Goal: Find specific page/section: Find specific page/section

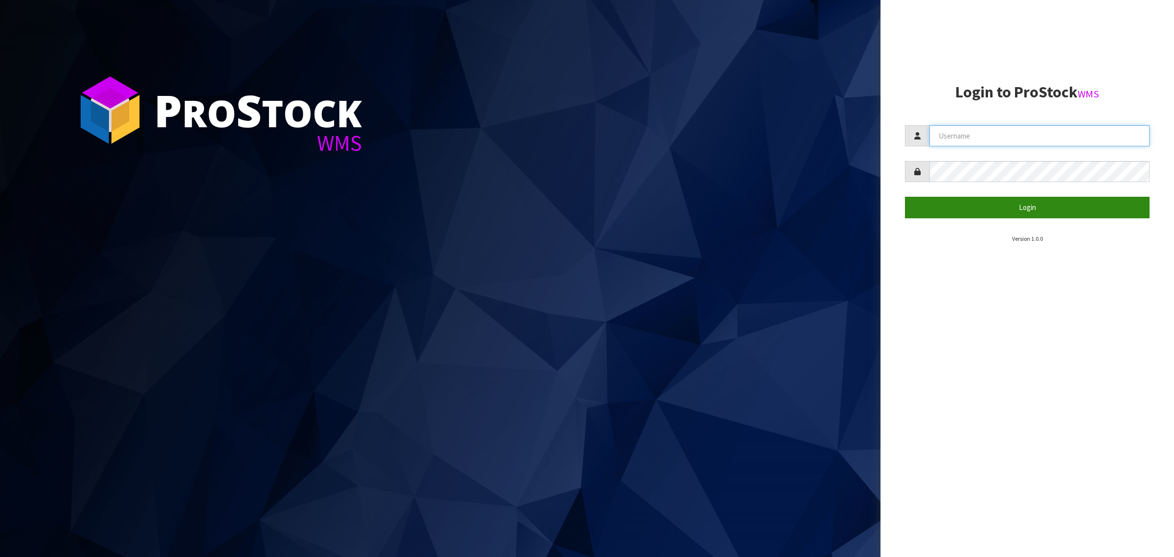
type input "[PERSON_NAME][EMAIL_ADDRESS][DOMAIN_NAME]"
click at [980, 207] on button "Login" at bounding box center [1027, 207] width 245 height 21
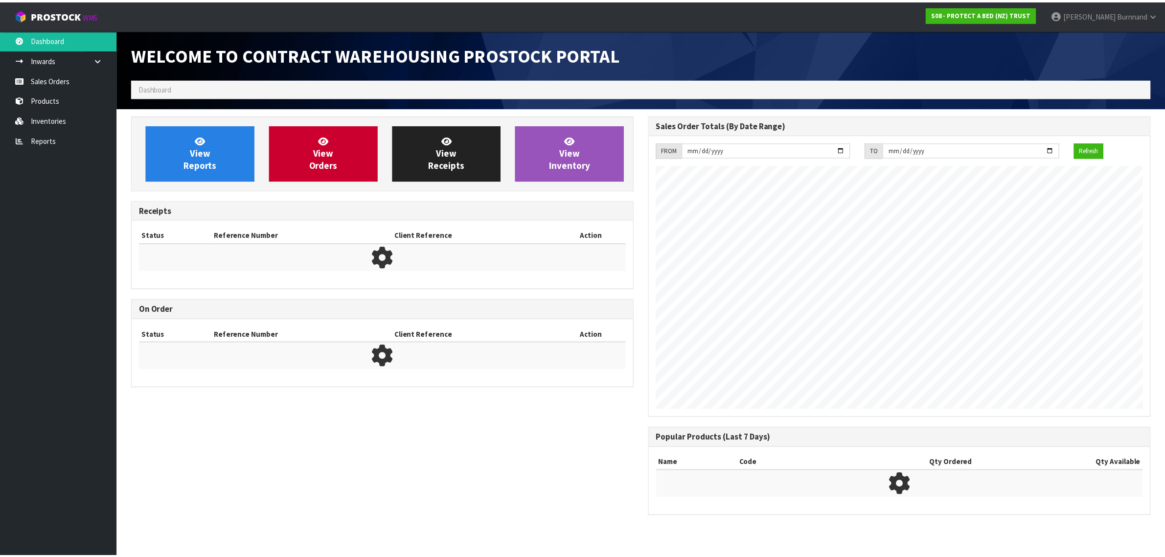
scroll to position [544, 516]
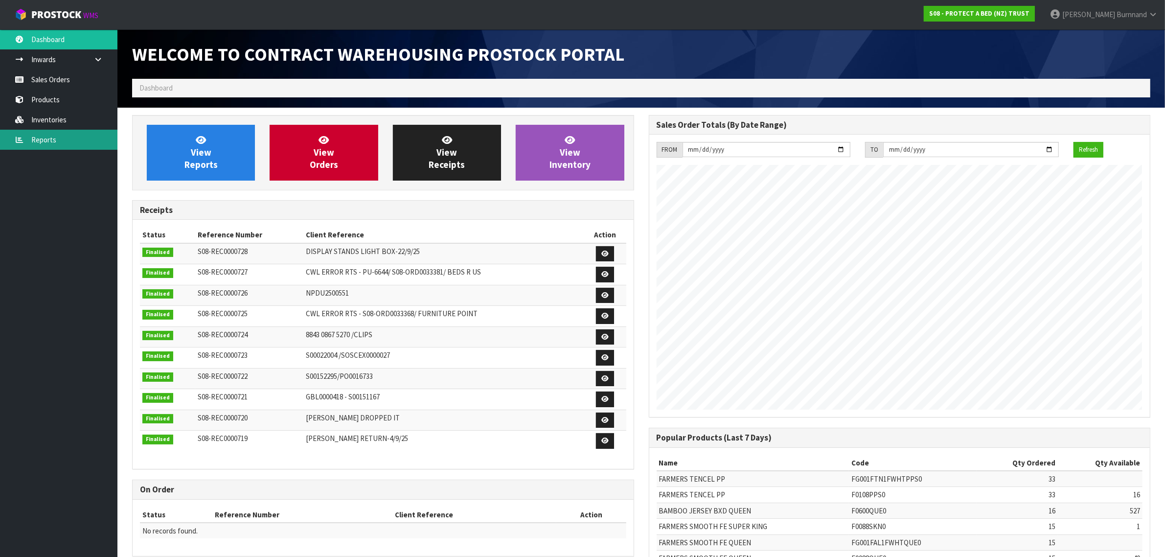
click at [50, 138] on link "Reports" at bounding box center [58, 140] width 117 height 20
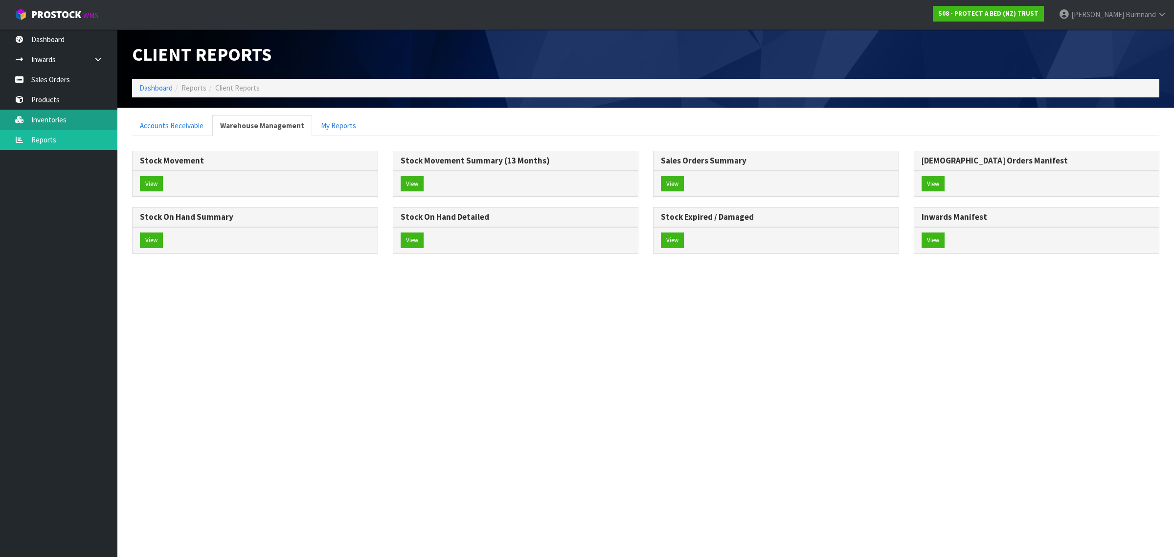
click at [45, 116] on link "Inventories" at bounding box center [58, 120] width 117 height 20
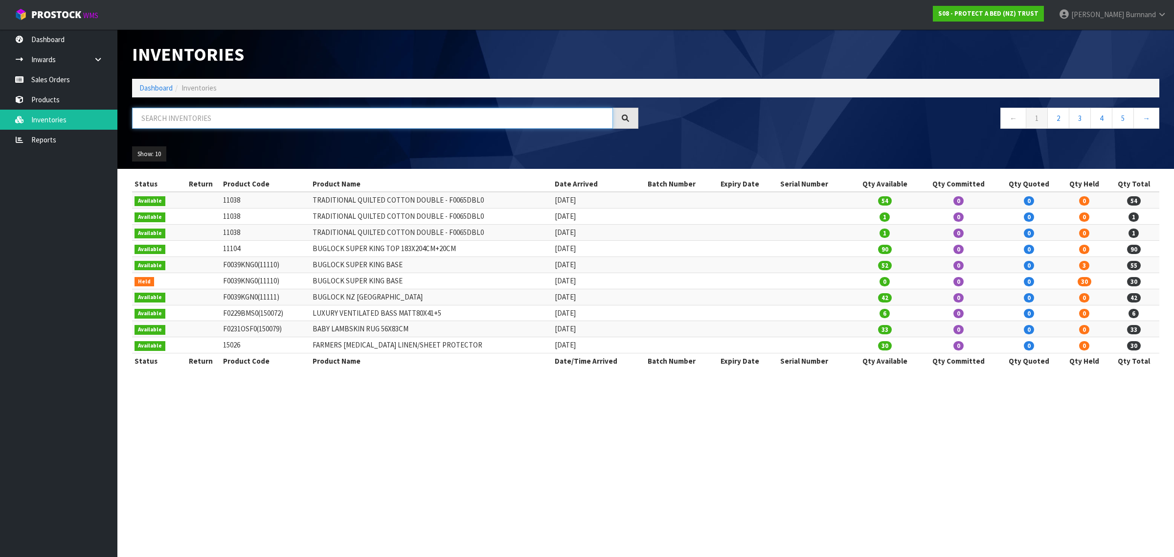
click at [189, 117] on input "text" at bounding box center [372, 118] width 481 height 21
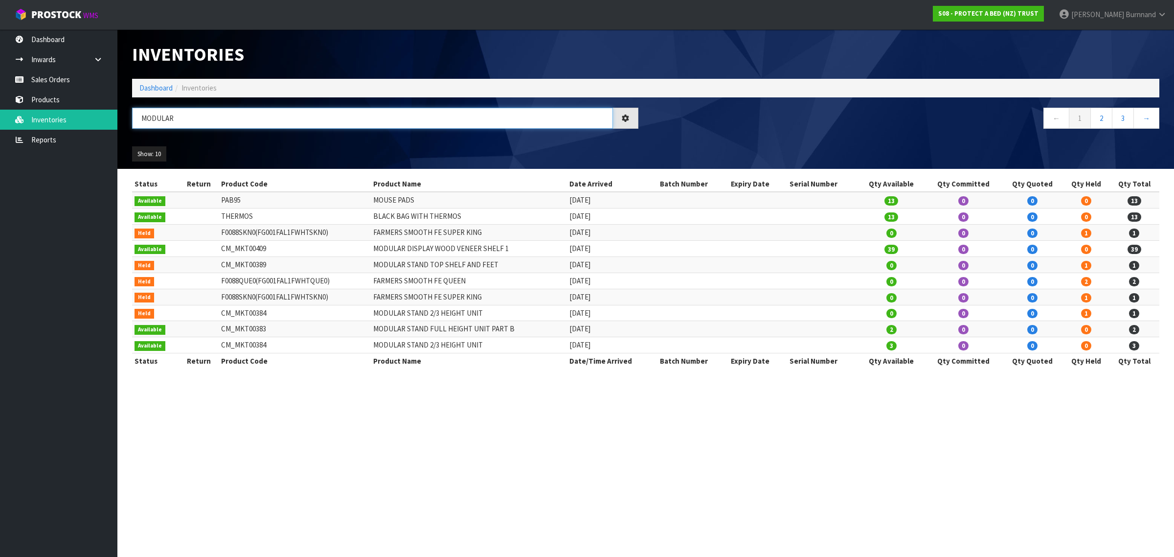
type input "MODULAR"
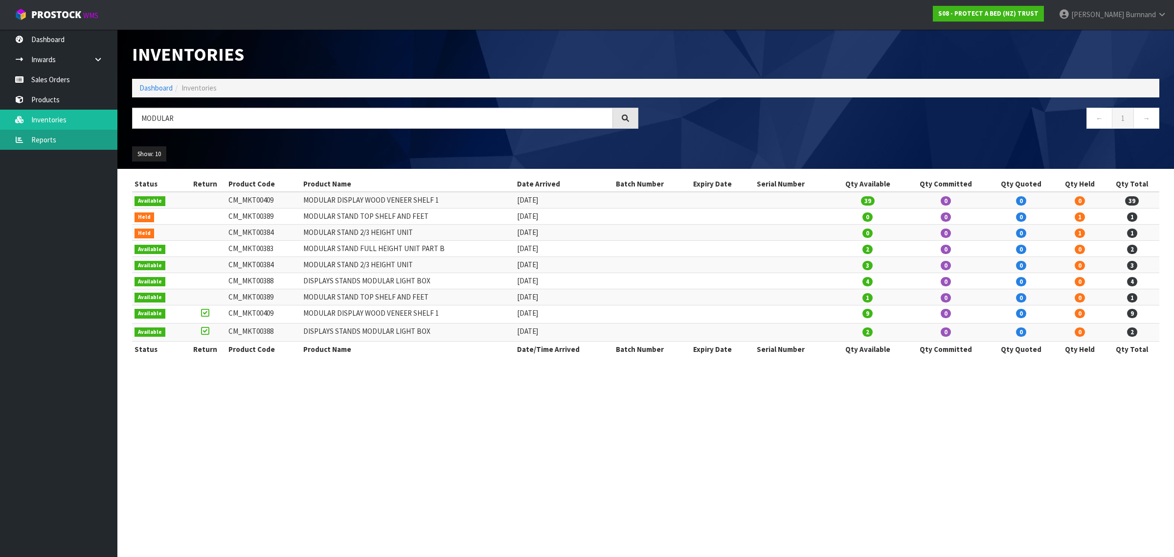
click at [54, 143] on link "Reports" at bounding box center [58, 140] width 117 height 20
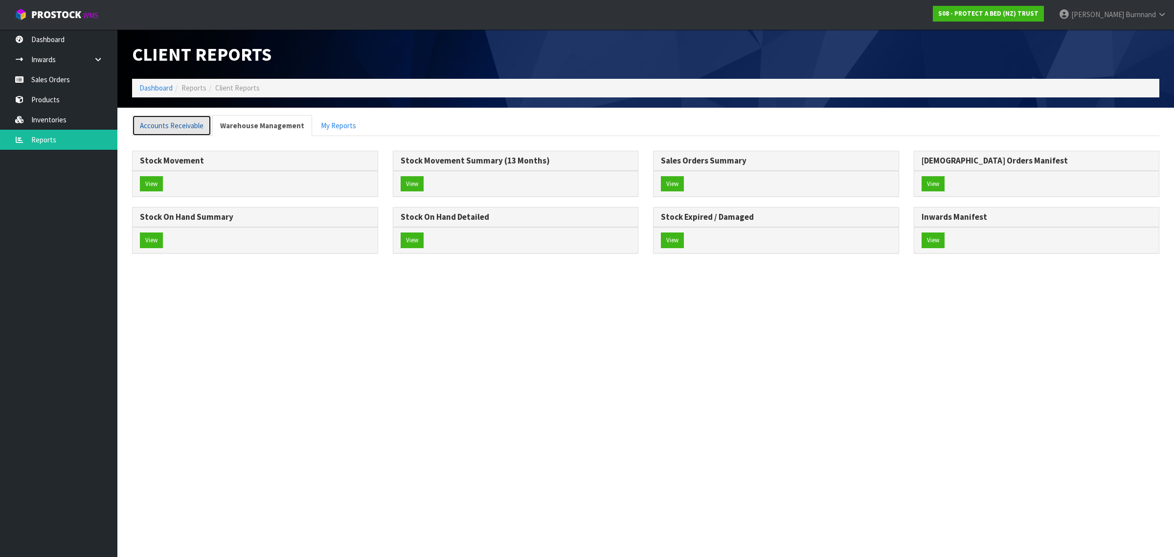
click at [174, 124] on link "Accounts Receivable" at bounding box center [171, 125] width 79 height 21
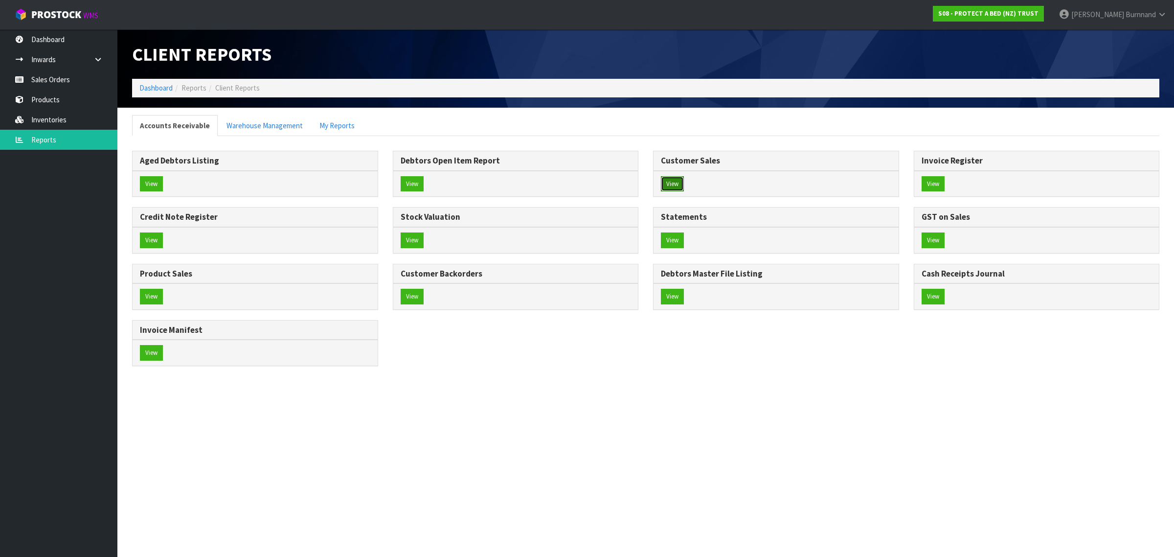
click at [674, 182] on button "View" at bounding box center [672, 184] width 23 height 16
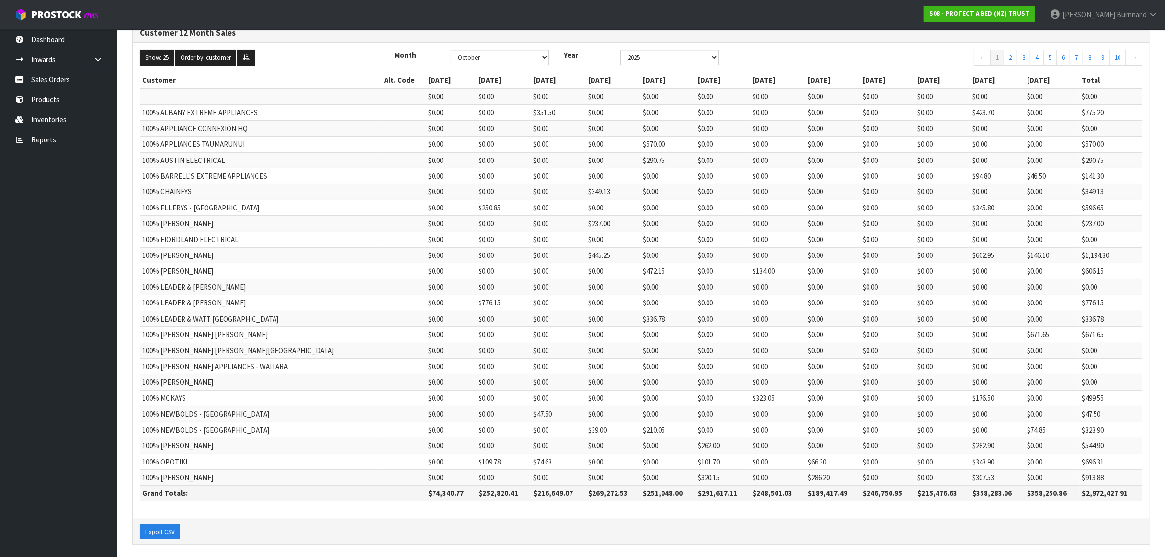
scroll to position [101, 0]
